Goal: Find specific page/section: Find specific page/section

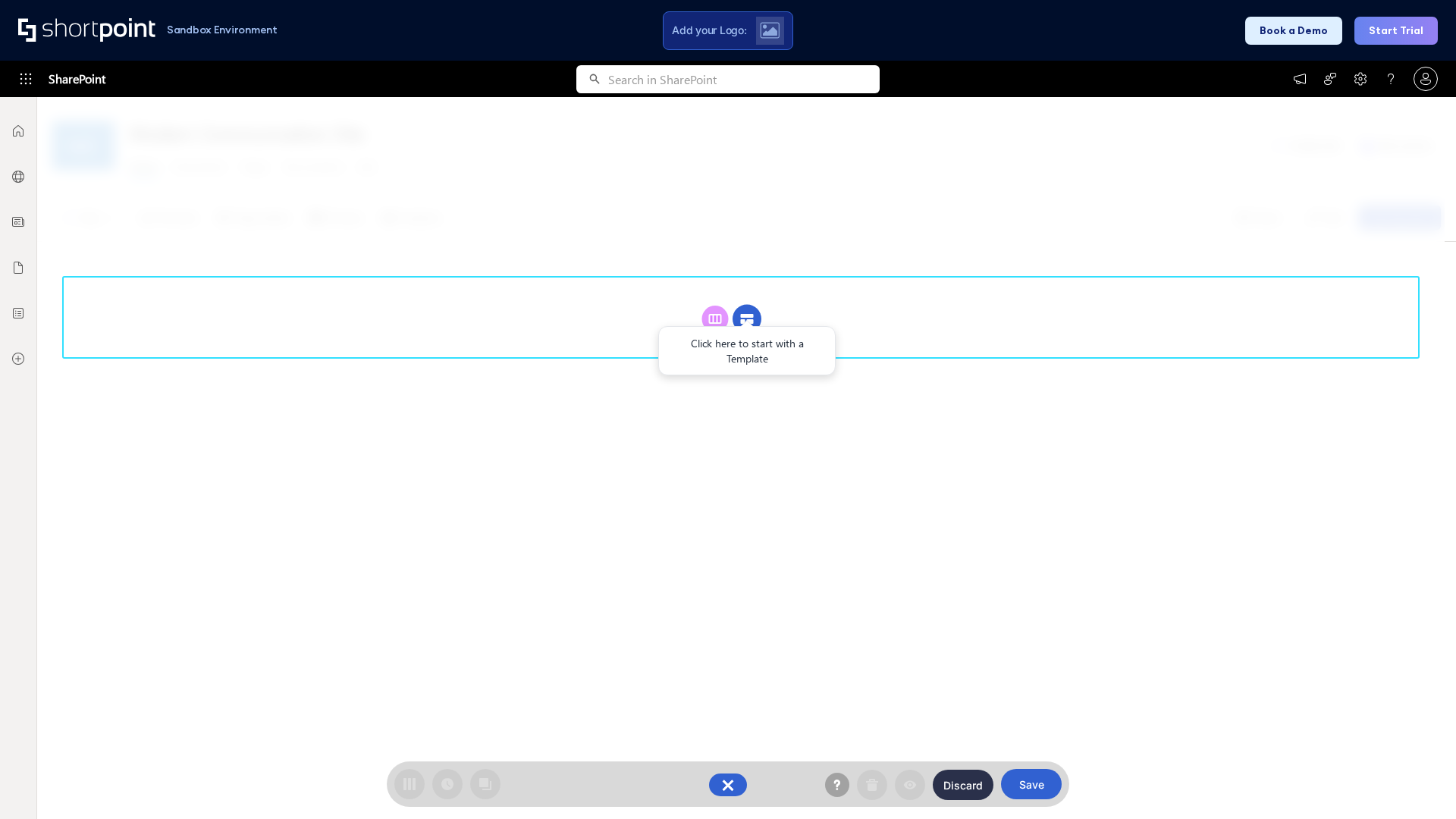
click at [747, 318] on circle at bounding box center [746, 318] width 28 height 28
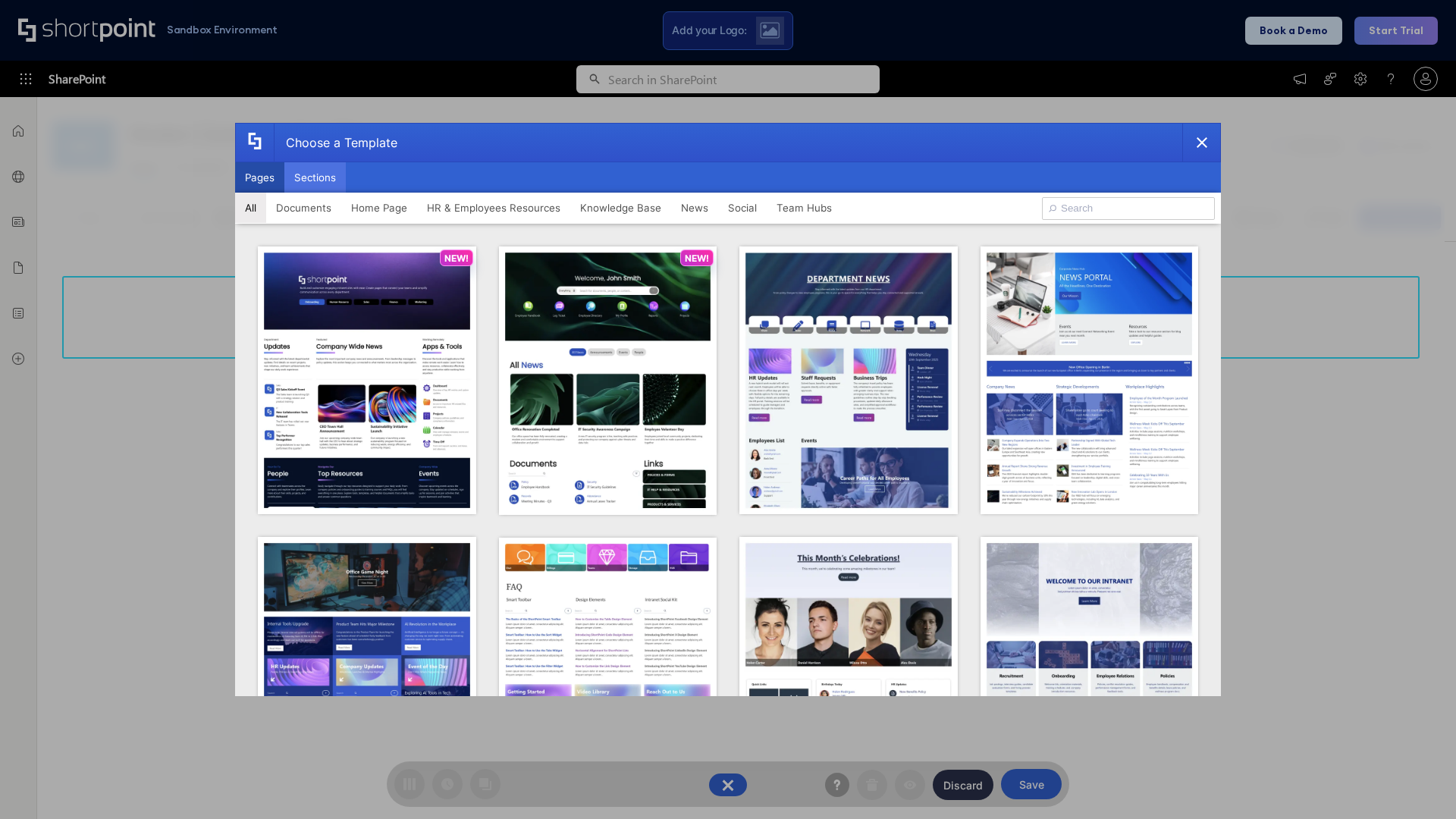
click at [314, 177] on button "Sections" at bounding box center [314, 177] width 62 height 30
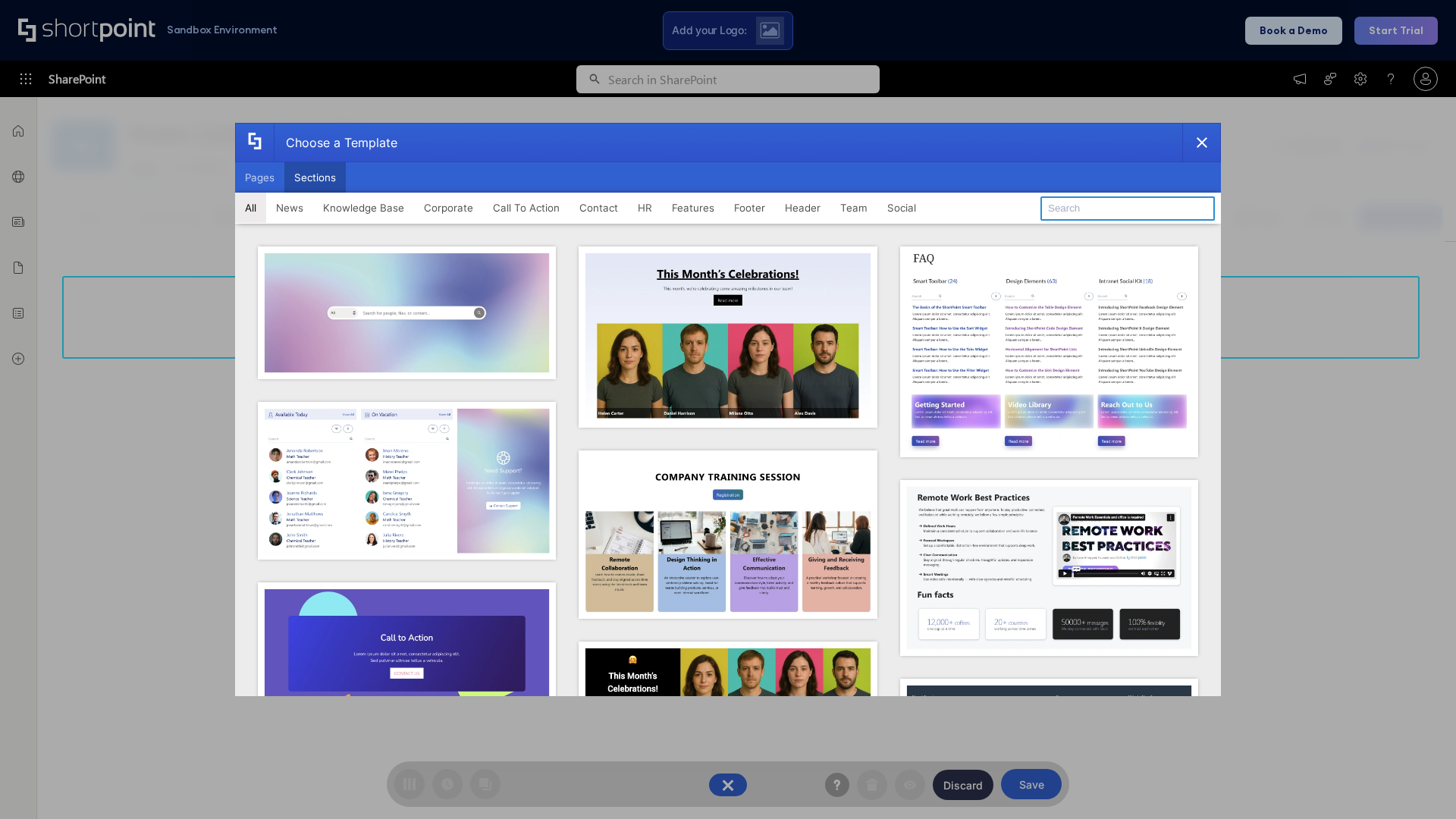
type input "Employee Spotlight 1"
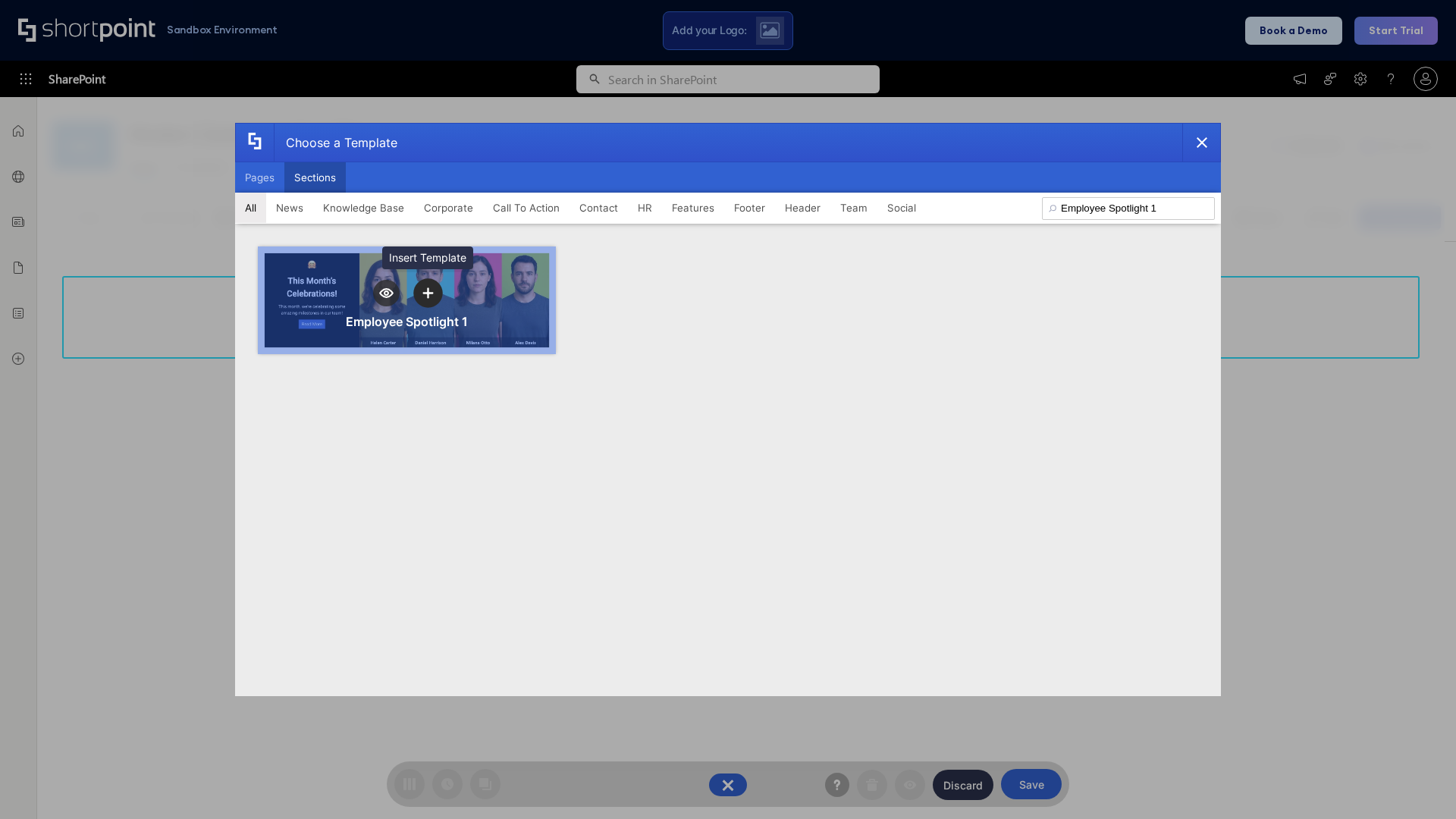
click at [428, 293] on icon "template selector" at bounding box center [427, 292] width 11 height 11
